Goal: Task Accomplishment & Management: Manage account settings

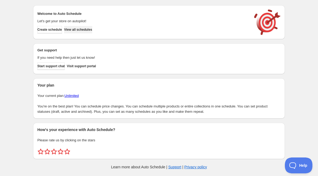
click at [87, 30] on span "View all schedules" at bounding box center [78, 30] width 28 height 4
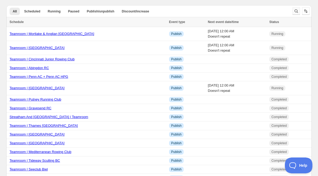
click at [296, 10] on icon "Search and filter results" at bounding box center [296, 10] width 5 height 5
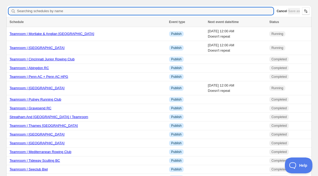
type input "O"
type input "Penn"
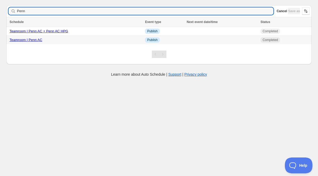
click at [31, 44] on td "Teamroom | Penn AC" at bounding box center [74, 40] width 137 height 9
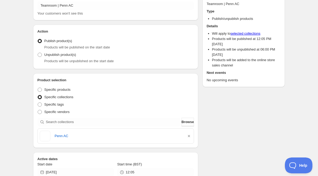
scroll to position [120, 0]
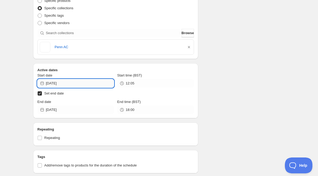
click at [60, 82] on input "[DATE]" at bounding box center [80, 83] width 68 height 8
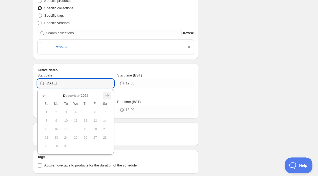
click at [110, 95] on icon "Show next month, January 2025" at bounding box center [107, 95] width 5 height 5
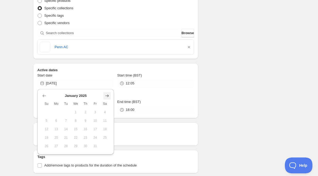
click at [110, 95] on icon "Show next month, February 2025" at bounding box center [107, 95] width 5 height 5
click at [110, 95] on icon "Show next month, March 2025" at bounding box center [107, 95] width 5 height 5
click at [110, 95] on icon "Show next month, April 2025" at bounding box center [107, 95] width 5 height 5
click at [110, 95] on icon "Show next month, May 2025" at bounding box center [107, 95] width 5 height 5
click at [110, 95] on icon "Show next month, June 2025" at bounding box center [107, 95] width 5 height 5
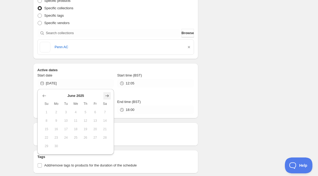
click at [110, 95] on icon "Show next month, July 2025" at bounding box center [107, 95] width 5 height 5
click at [110, 95] on icon "Show next month, August 2025" at bounding box center [107, 95] width 5 height 5
click at [110, 95] on icon "Show next month, September 2025" at bounding box center [107, 95] width 5 height 5
click at [110, 95] on icon "Show next month, October 2025" at bounding box center [107, 95] width 5 height 5
click at [79, 122] on button "8" at bounding box center [76, 121] width 10 height 8
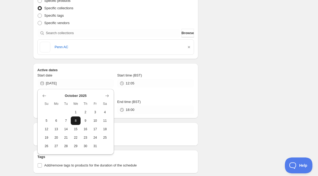
type input "[DATE]"
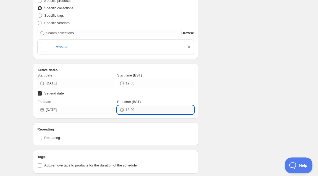
click at [131, 109] on input "18:00" at bounding box center [160, 110] width 68 height 8
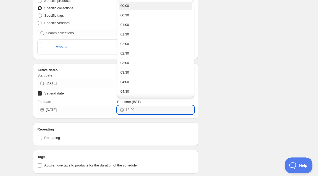
click at [127, 8] on button "00:00" at bounding box center [156, 6] width 74 height 8
type input "00:00"
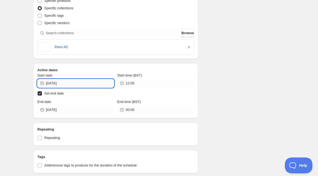
click at [63, 87] on input "[DATE]" at bounding box center [80, 83] width 68 height 8
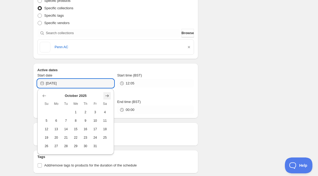
click at [104, 94] on button "Show next month, November 2025" at bounding box center [107, 95] width 7 height 7
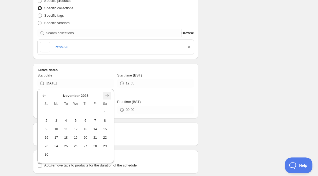
click at [104, 94] on button "Show next month, December 2025" at bounding box center [107, 95] width 7 height 7
click at [104, 94] on button "Show next month, January 2026" at bounding box center [107, 95] width 7 height 7
click at [104, 94] on button "Show next month, February 2026" at bounding box center [107, 95] width 7 height 7
click at [104, 94] on button "Show next month, March 2026" at bounding box center [107, 95] width 7 height 7
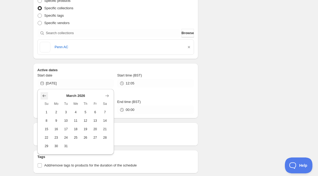
click at [43, 96] on icon "Show previous month, February 2026" at bounding box center [44, 95] width 5 height 5
click at [43, 96] on icon "Show previous month, January 2026" at bounding box center [44, 95] width 5 height 5
click at [43, 96] on icon "Show previous month, November 2025" at bounding box center [44, 95] width 5 height 5
click at [43, 96] on icon "Show previous month, October 2025" at bounding box center [44, 95] width 5 height 5
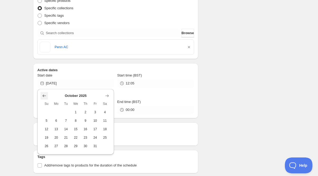
click at [43, 96] on icon "Show previous month, September 2025" at bounding box center [44, 95] width 5 height 5
click at [88, 130] on span "18" at bounding box center [86, 129] width 6 height 4
type input "[DATE]"
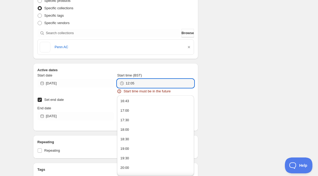
drag, startPoint x: 149, startPoint y: 81, endPoint x: 111, endPoint y: 89, distance: 39.1
click at [111, 89] on div "Start date [DATE] Start time (BST) 12:05 Start time must be in the future" at bounding box center [115, 83] width 157 height 21
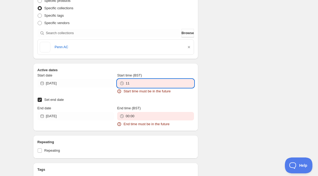
type input "1"
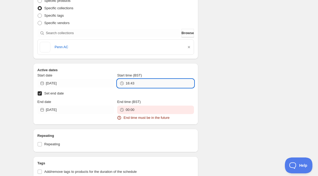
type input "16:43"
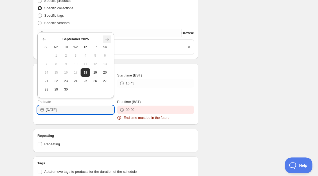
click at [109, 41] on icon "Show next month, October 2025" at bounding box center [107, 39] width 5 height 5
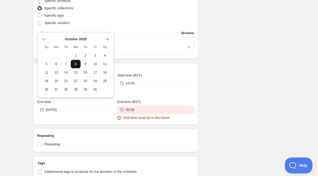
click at [77, 67] on button "8" at bounding box center [76, 64] width 10 height 8
type input "[DATE]"
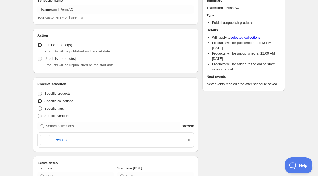
scroll to position [0, 0]
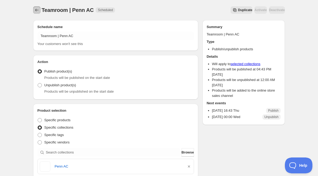
click at [37, 10] on icon "Schedules" at bounding box center [36, 9] width 5 height 5
